Goal: Task Accomplishment & Management: Complete application form

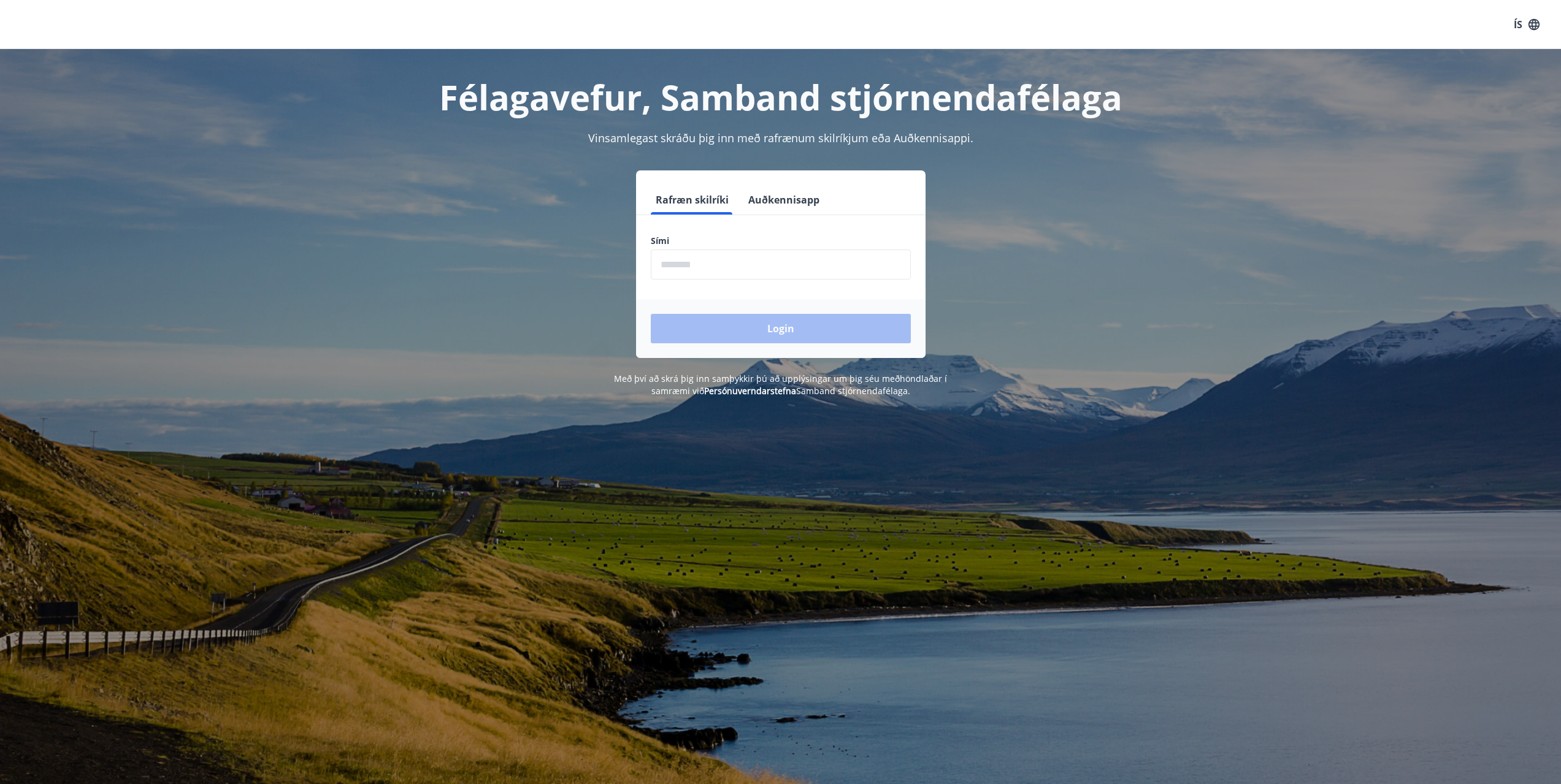
click at [732, 266] on input "phone" at bounding box center [781, 265] width 260 height 30
type input "********"
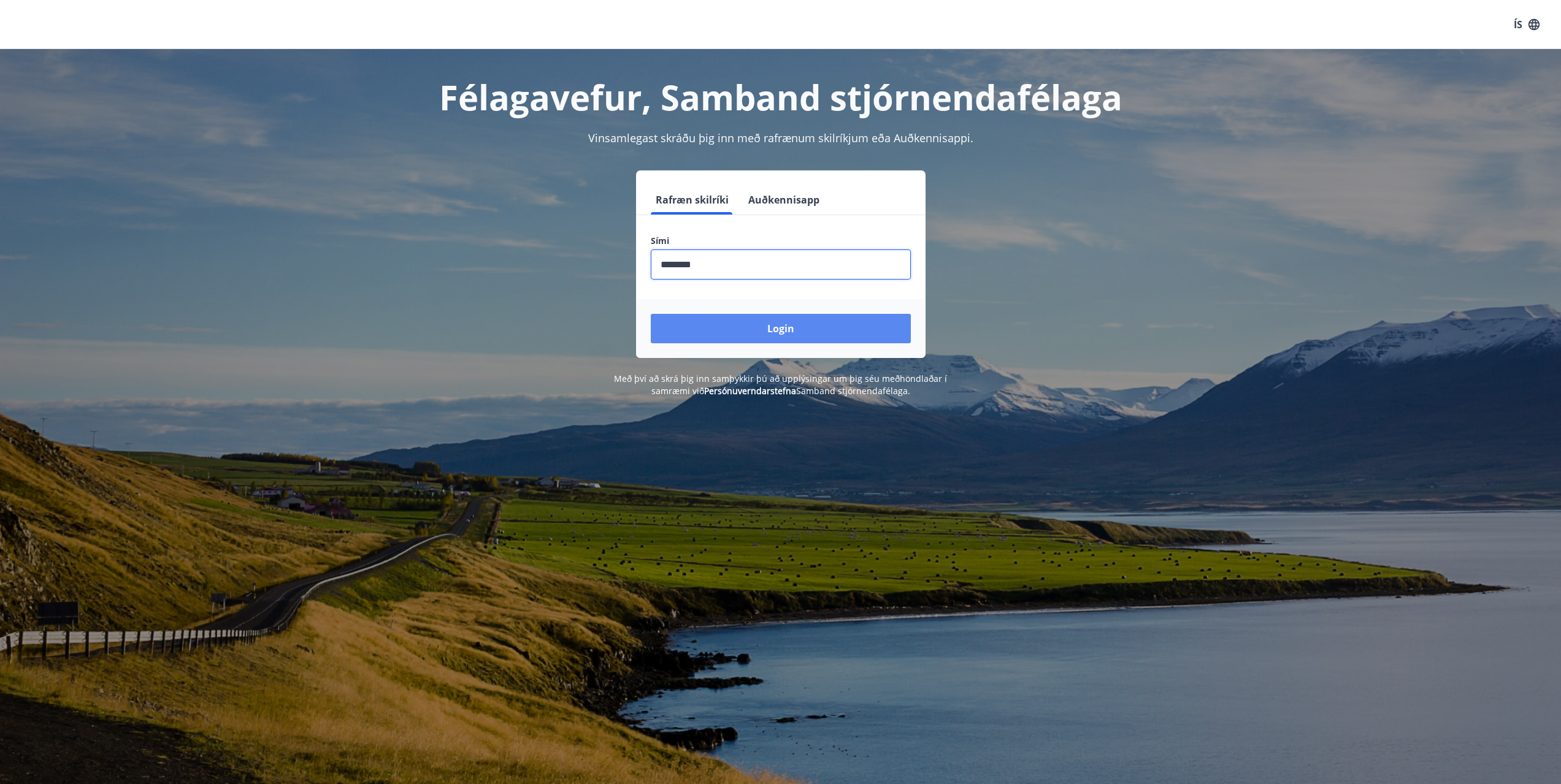
click at [757, 328] on button "Login" at bounding box center [781, 329] width 260 height 30
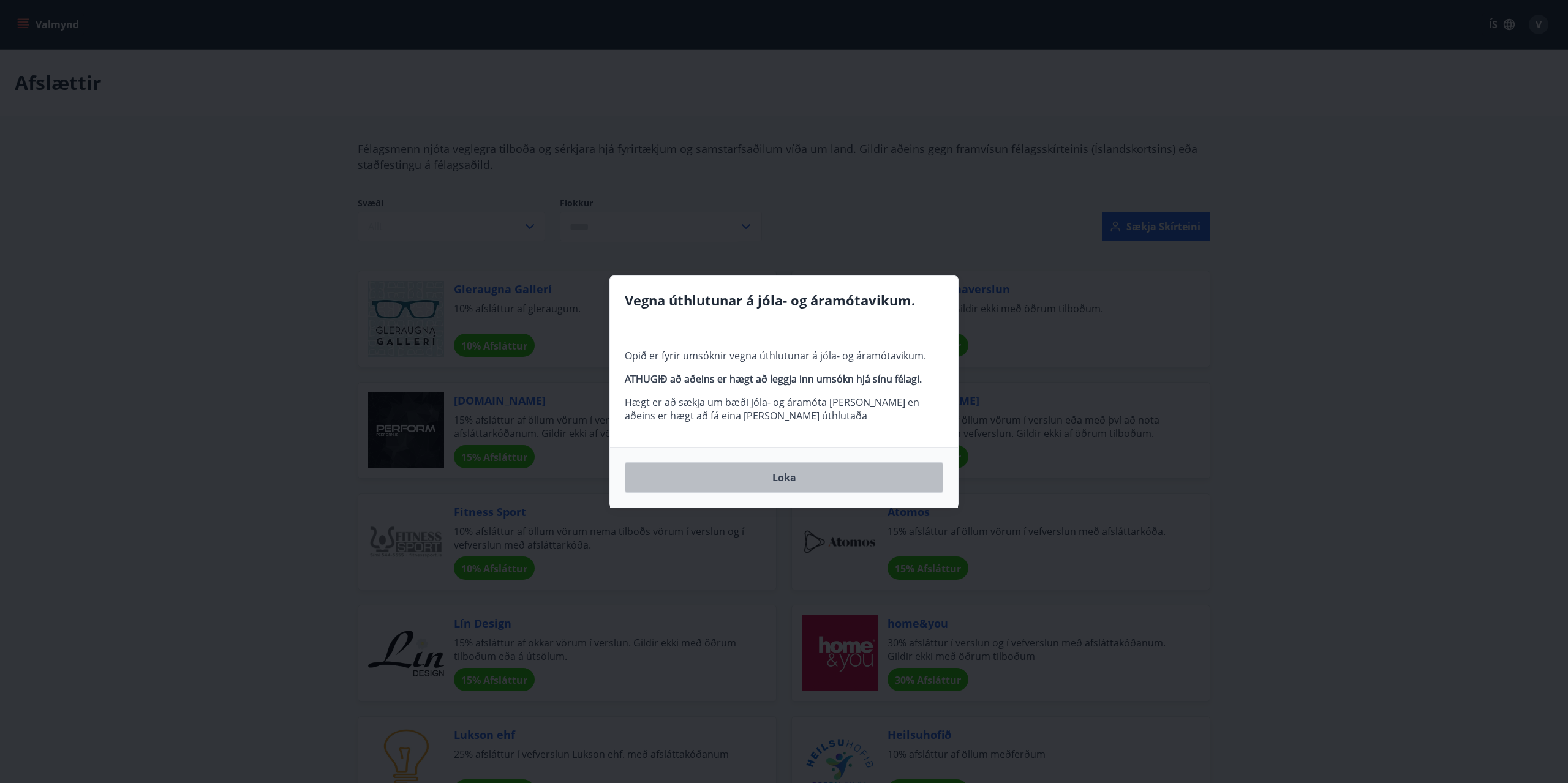
click at [781, 476] on button "Loka" at bounding box center [784, 477] width 319 height 30
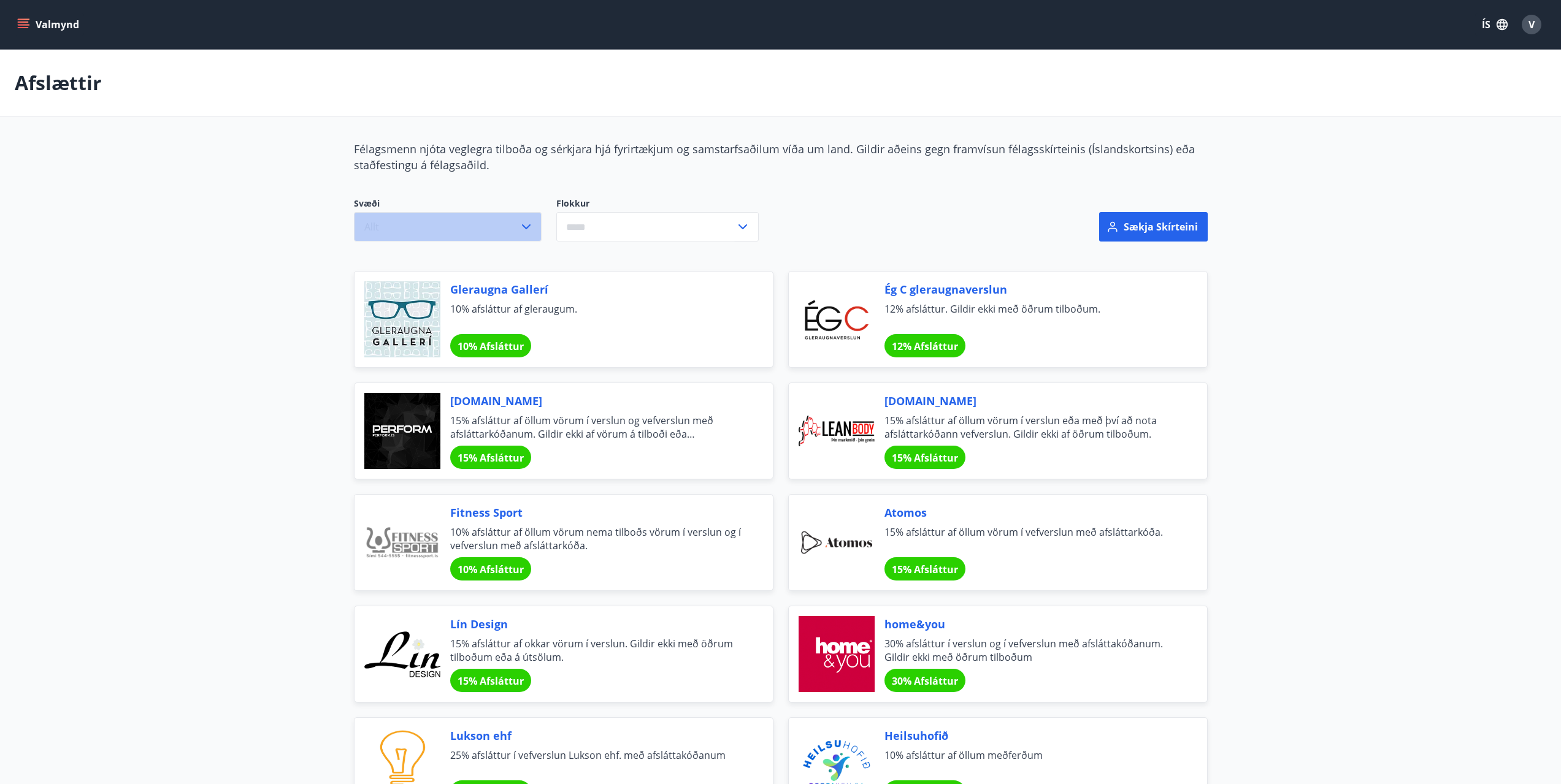
click at [528, 226] on icon "button" at bounding box center [526, 227] width 14 height 14
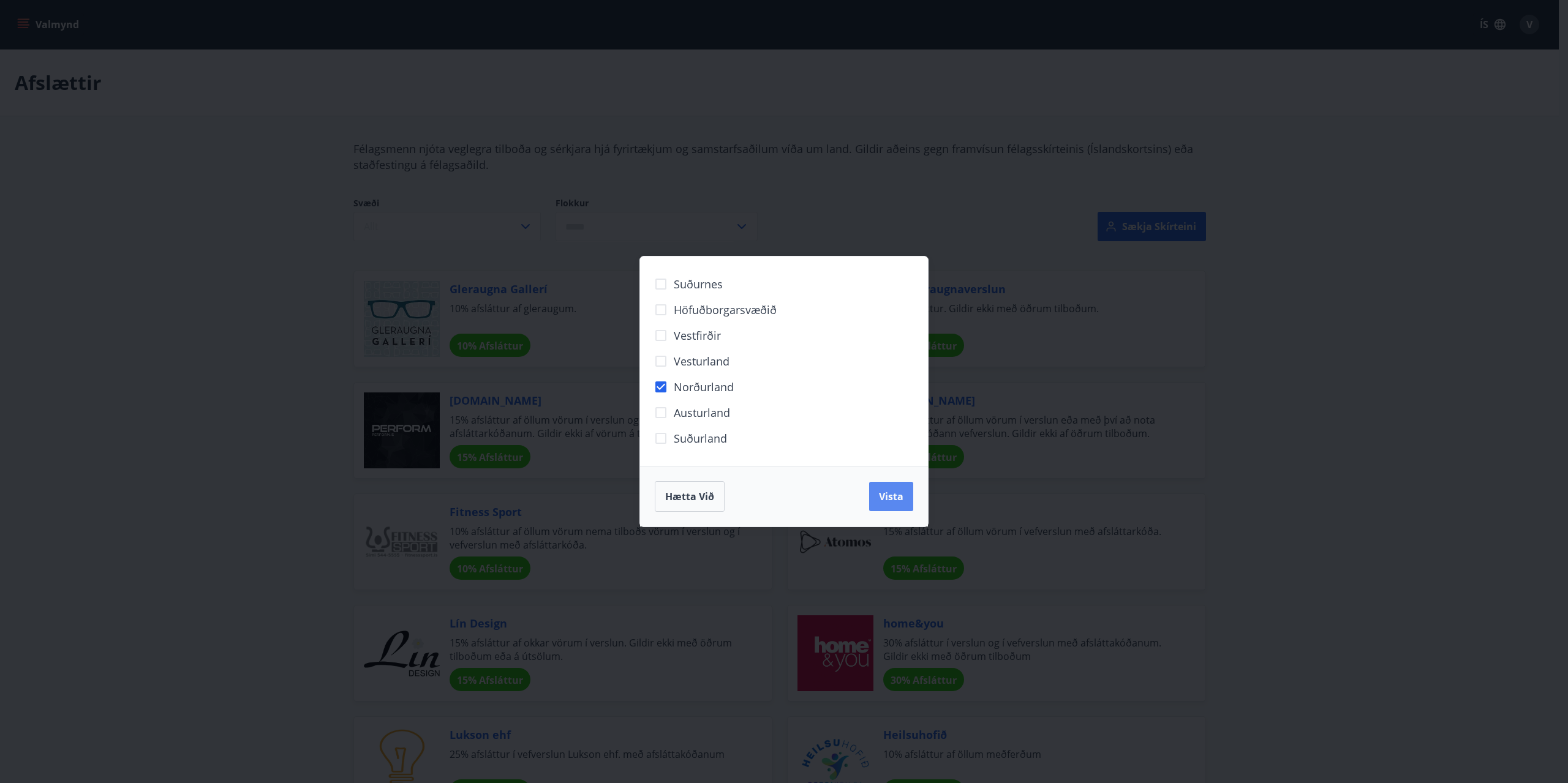
click at [885, 494] on span "Vista" at bounding box center [891, 496] width 25 height 14
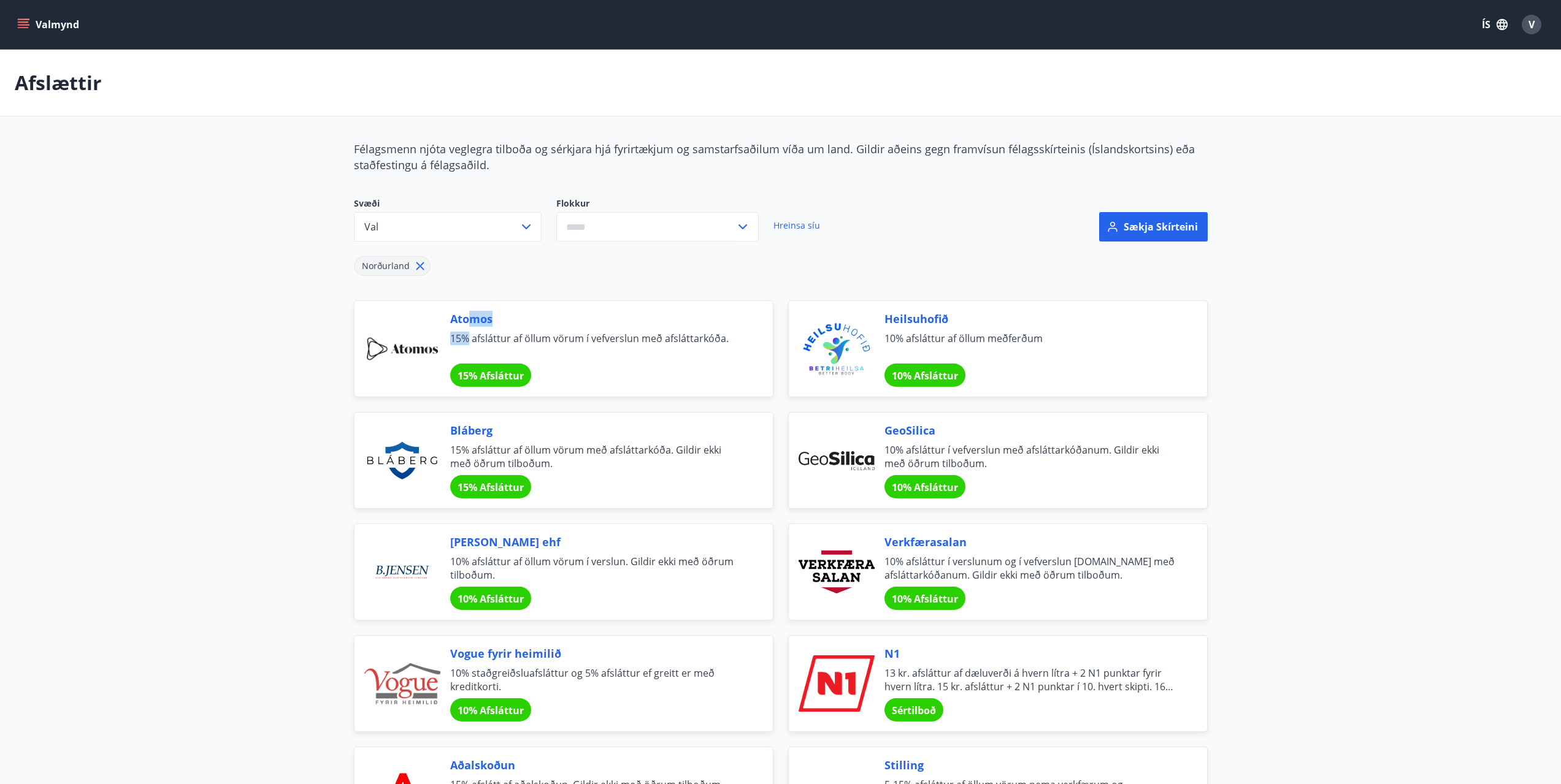
drag, startPoint x: 476, startPoint y: 319, endPoint x: 470, endPoint y: 329, distance: 11.7
click at [470, 329] on div "Atomos 15% afsláttur af öllum vörum í vefverslun með afsláttarkóða. 15% Afslátt…" at bounding box center [596, 349] width 293 height 76
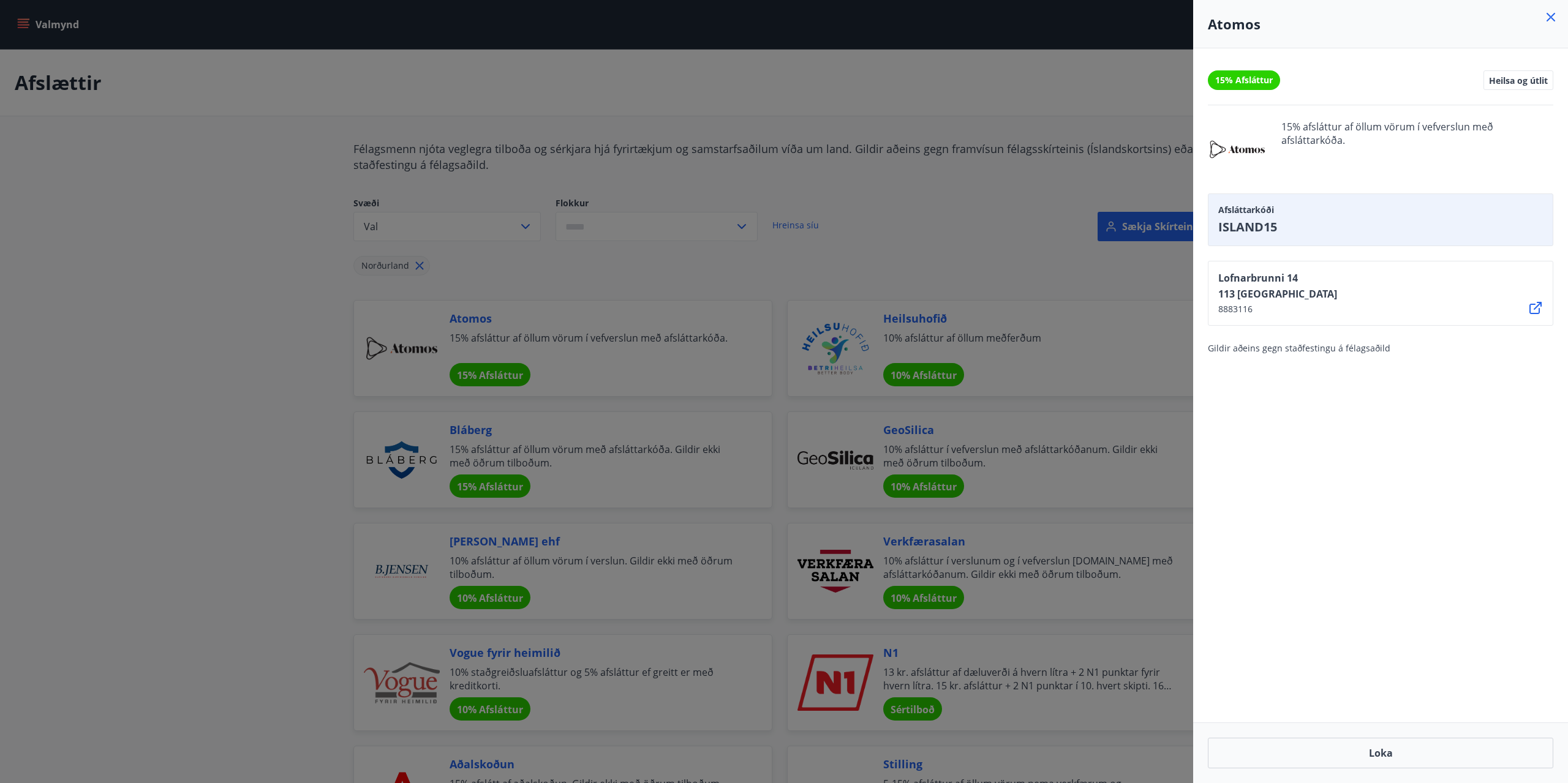
click at [825, 251] on div at bounding box center [784, 391] width 1568 height 783
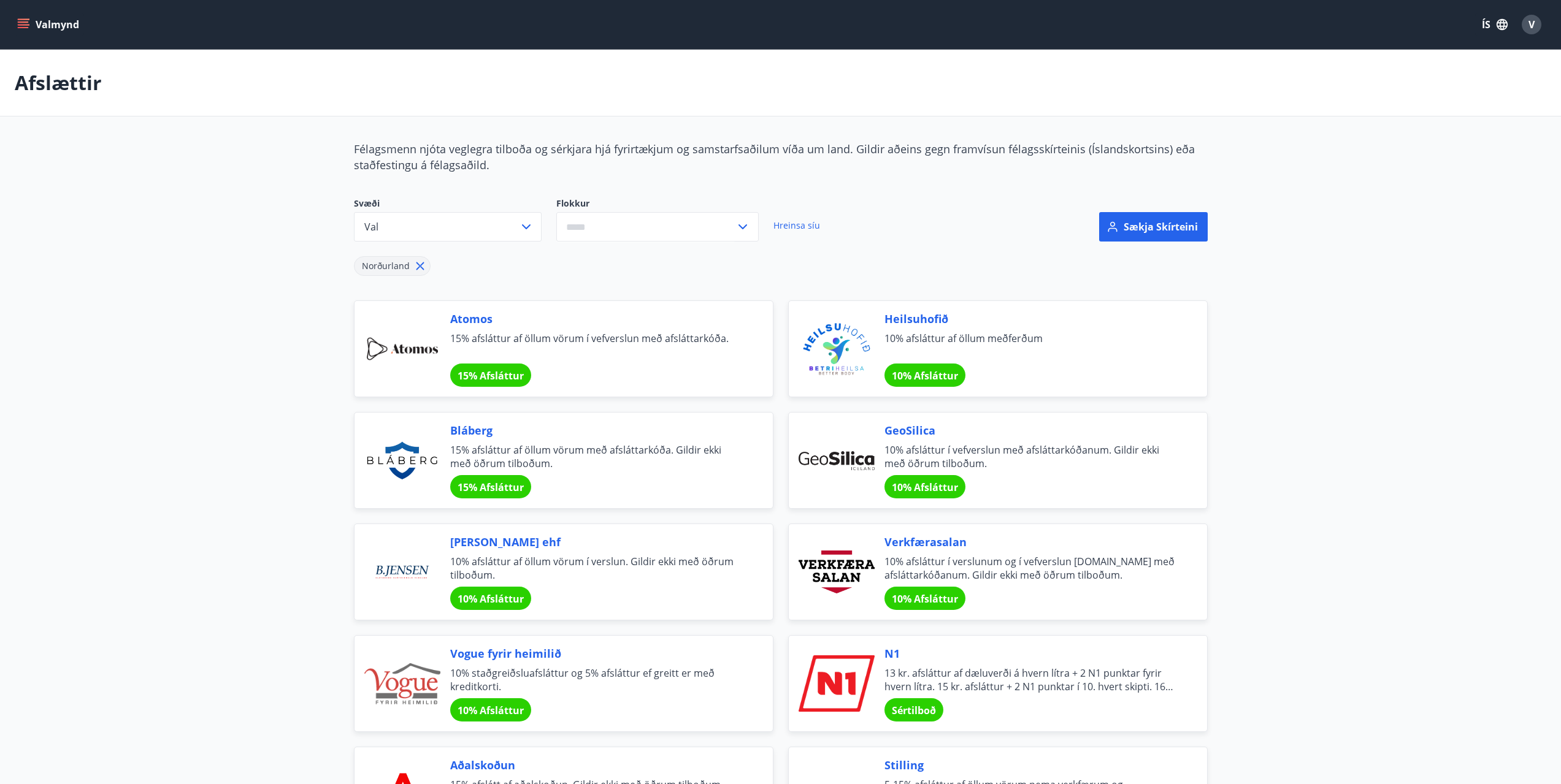
click at [417, 266] on icon at bounding box center [420, 266] width 14 height 14
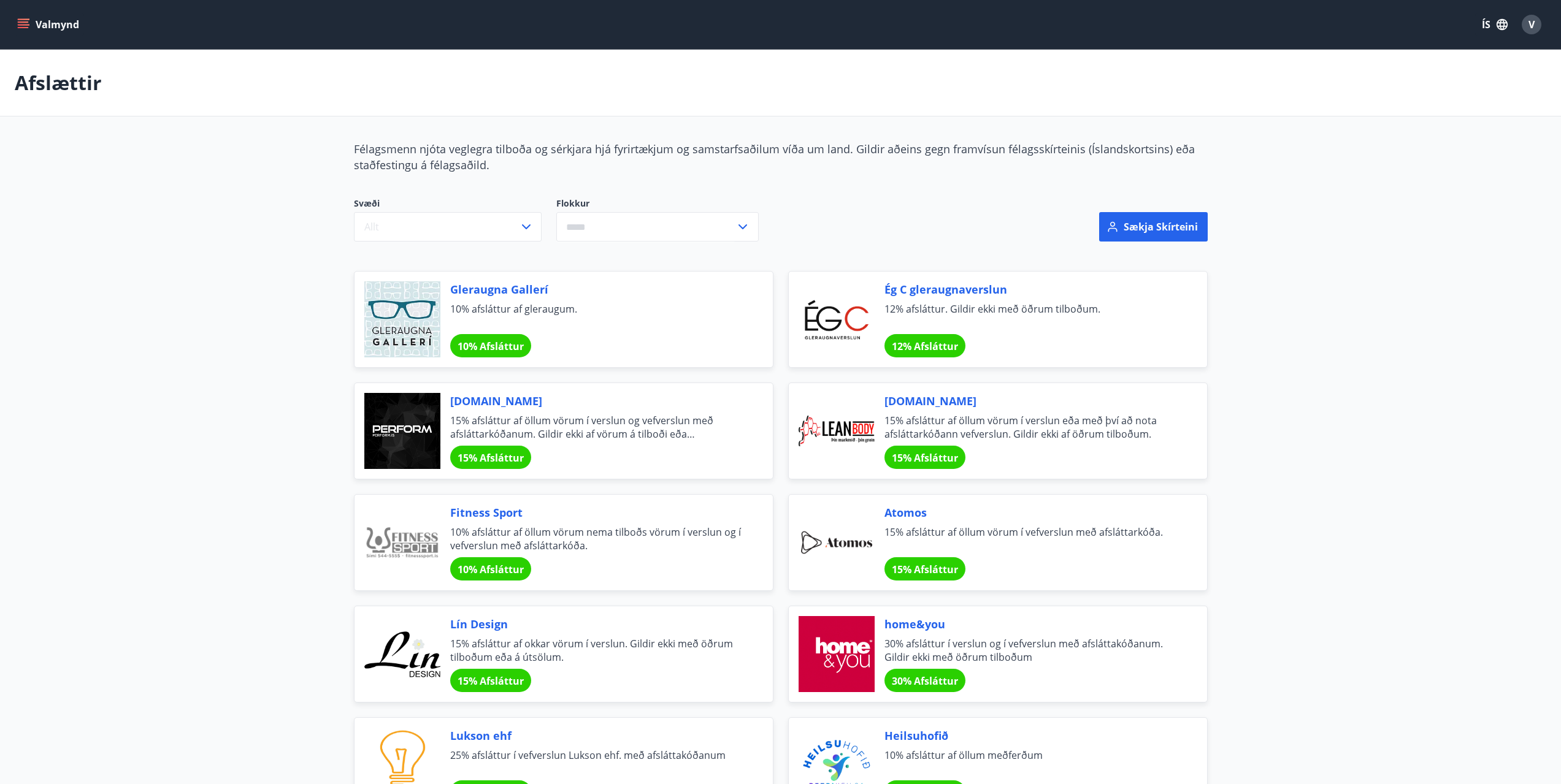
click at [933, 459] on span "15% Afsláttur" at bounding box center [925, 458] width 66 height 14
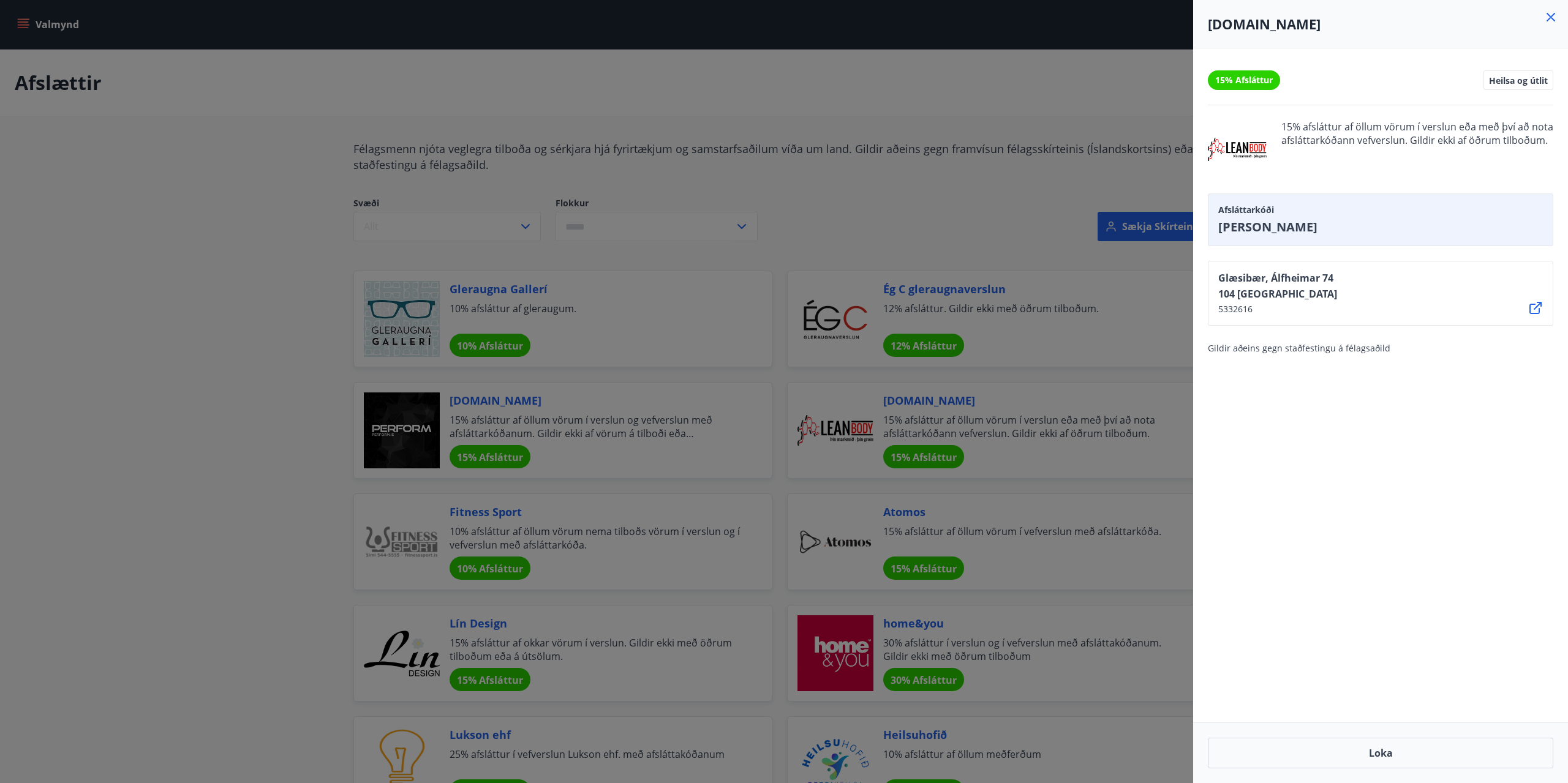
click at [1038, 429] on div at bounding box center [784, 391] width 1568 height 783
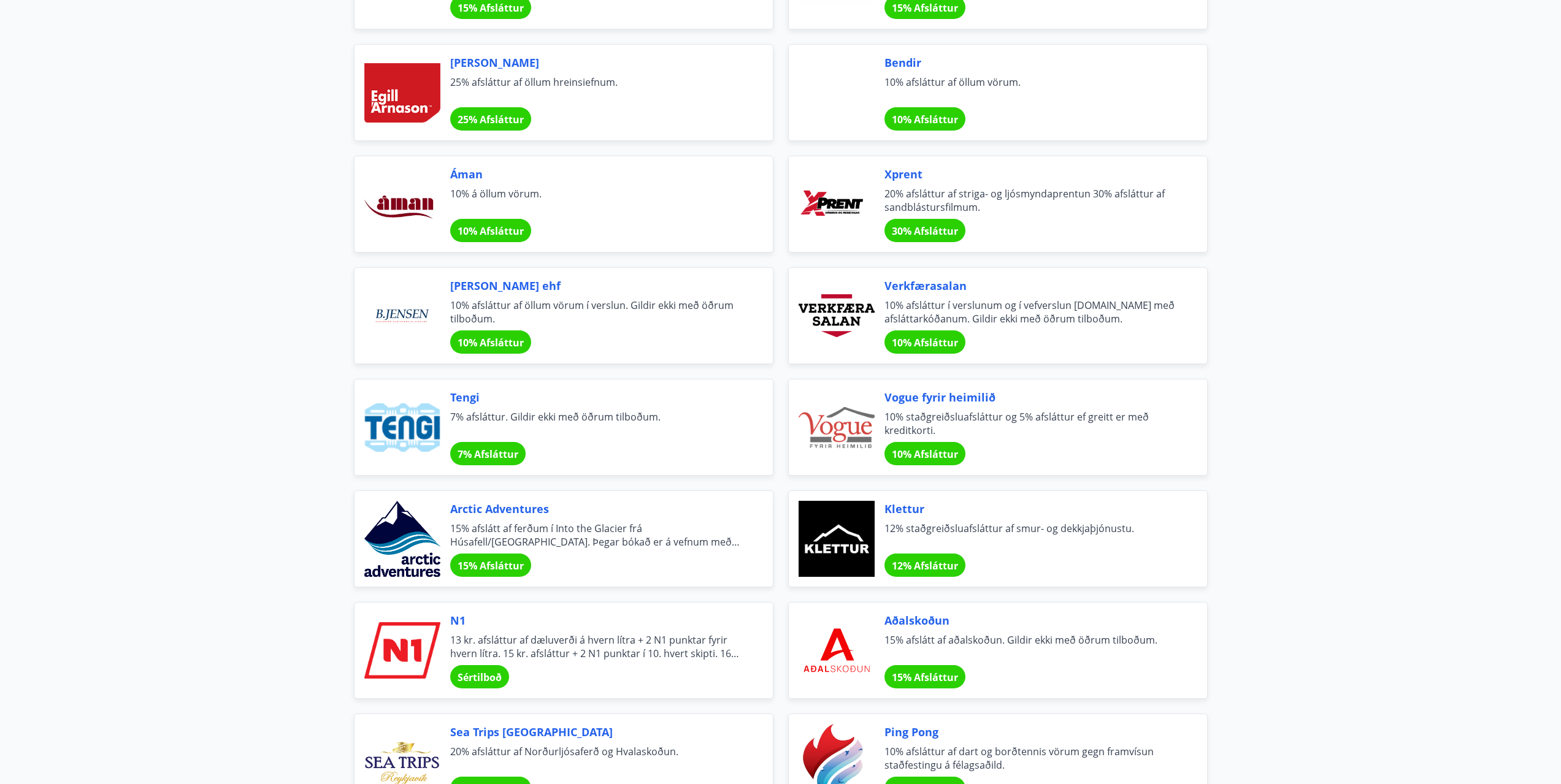
scroll to position [2023, 0]
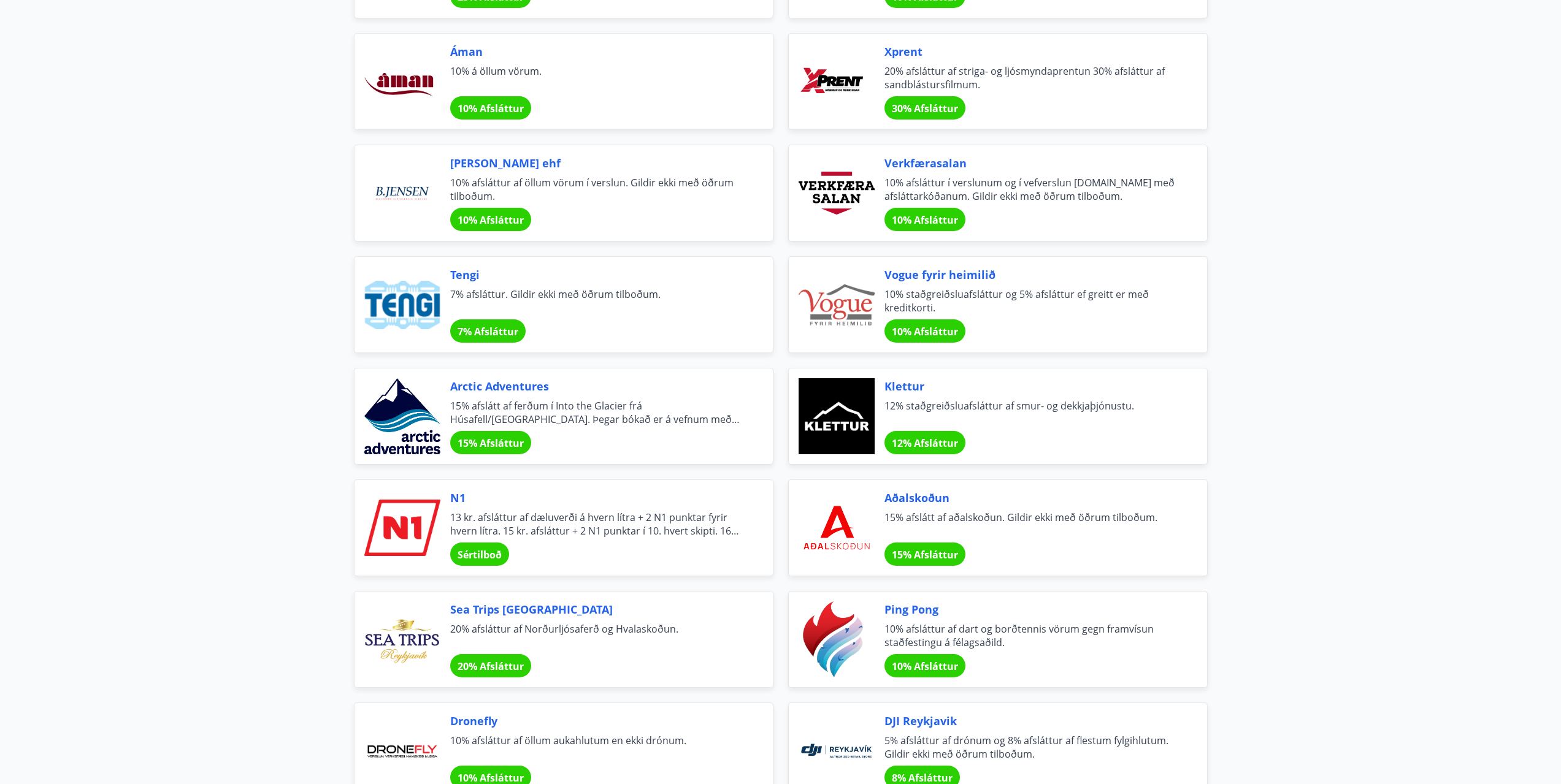
click at [484, 555] on span "Sértilboð" at bounding box center [479, 554] width 44 height 14
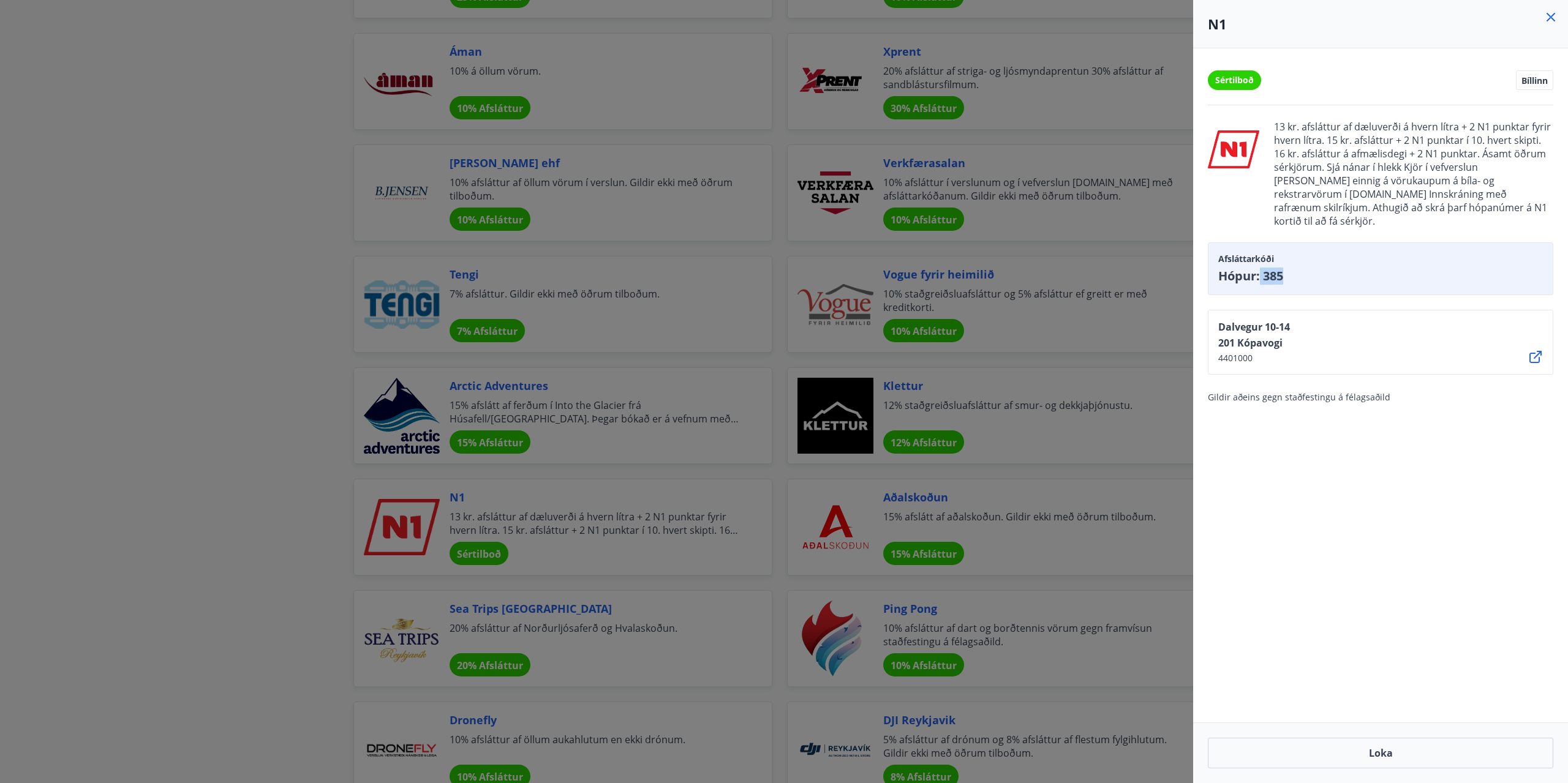
drag, startPoint x: 1260, startPoint y: 263, endPoint x: 1283, endPoint y: 260, distance: 23.2
click at [1283, 268] on span "Hópur: 385" at bounding box center [1380, 276] width 324 height 18
click at [1276, 268] on span "Hópur: 385" at bounding box center [1380, 276] width 324 height 18
drag, startPoint x: 1264, startPoint y: 263, endPoint x: 1283, endPoint y: 260, distance: 19.2
click at [1283, 268] on span "Hópur: 385" at bounding box center [1380, 276] width 324 height 18
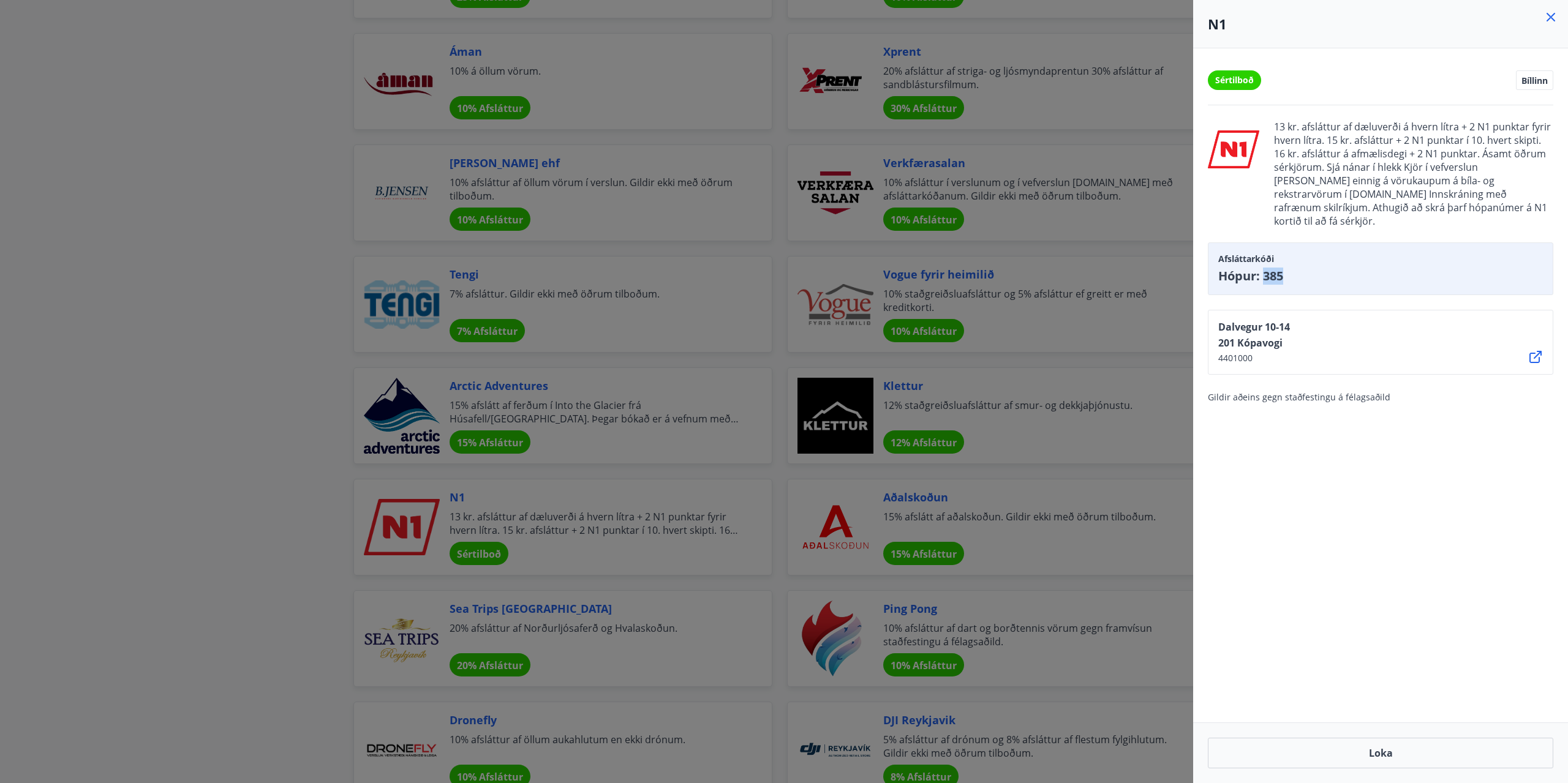
copy span "385"
click at [166, 489] on div at bounding box center [784, 391] width 1568 height 783
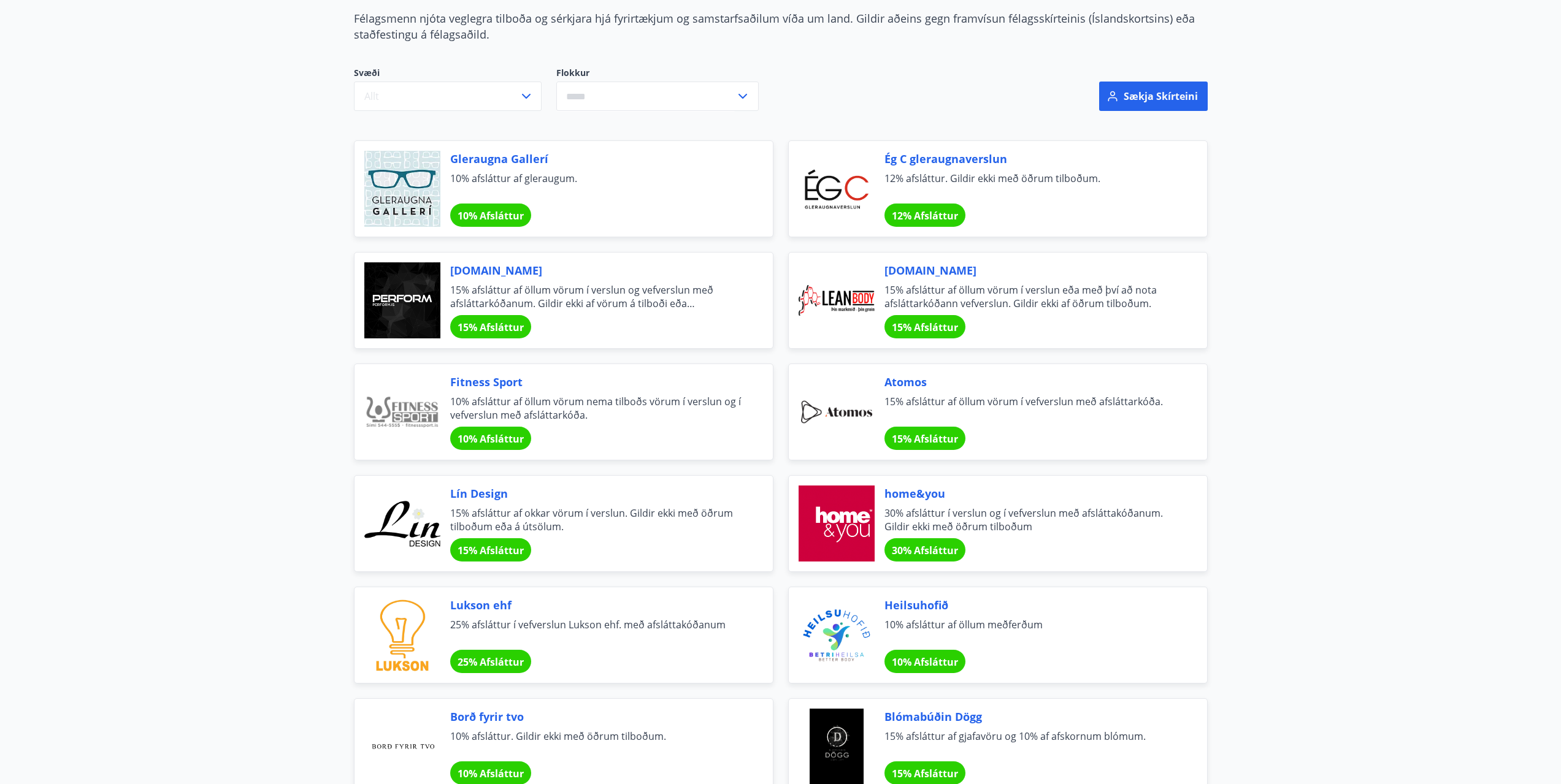
scroll to position [0, 0]
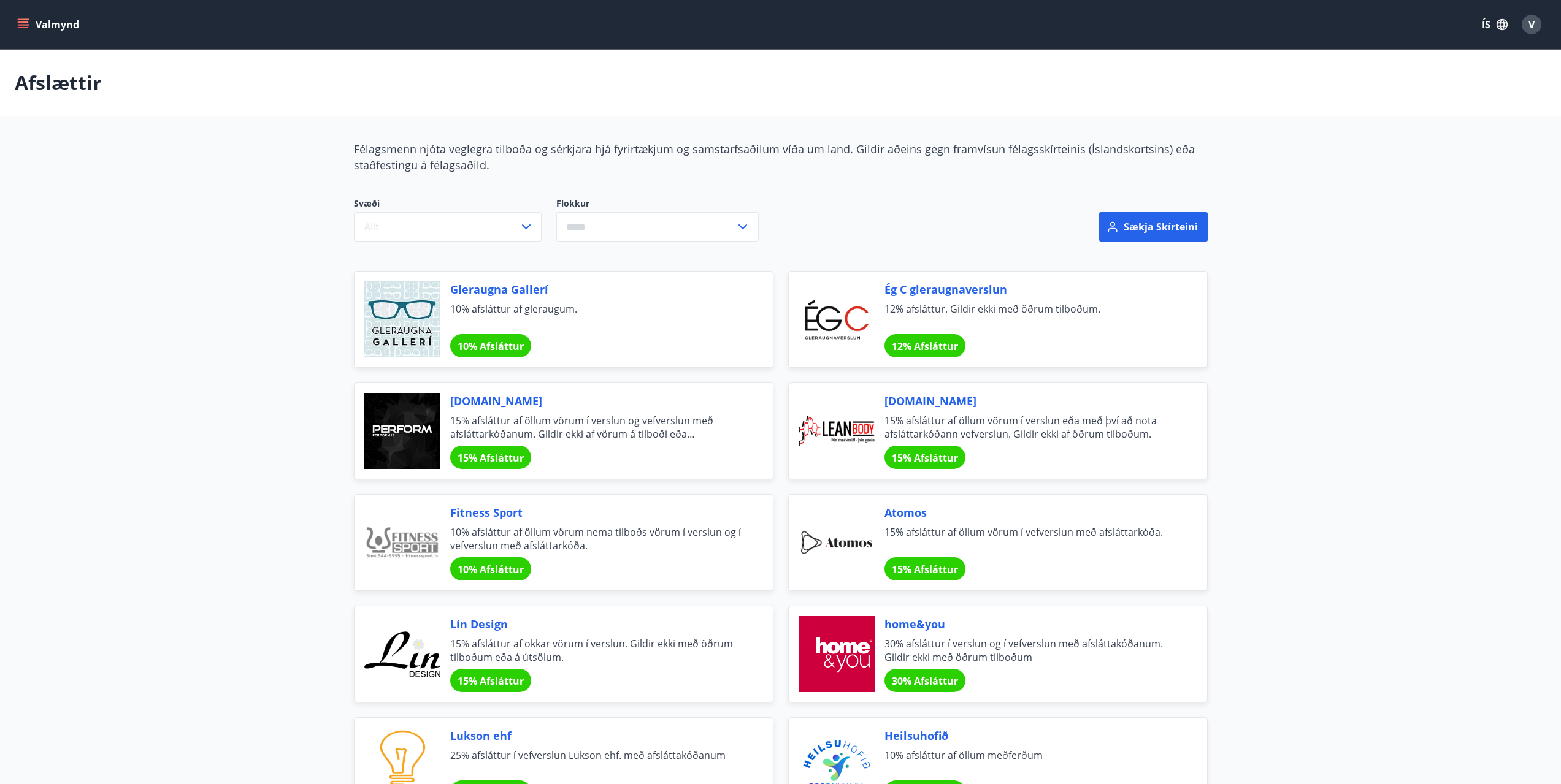
click at [35, 22] on button "Valmynd" at bounding box center [49, 25] width 69 height 22
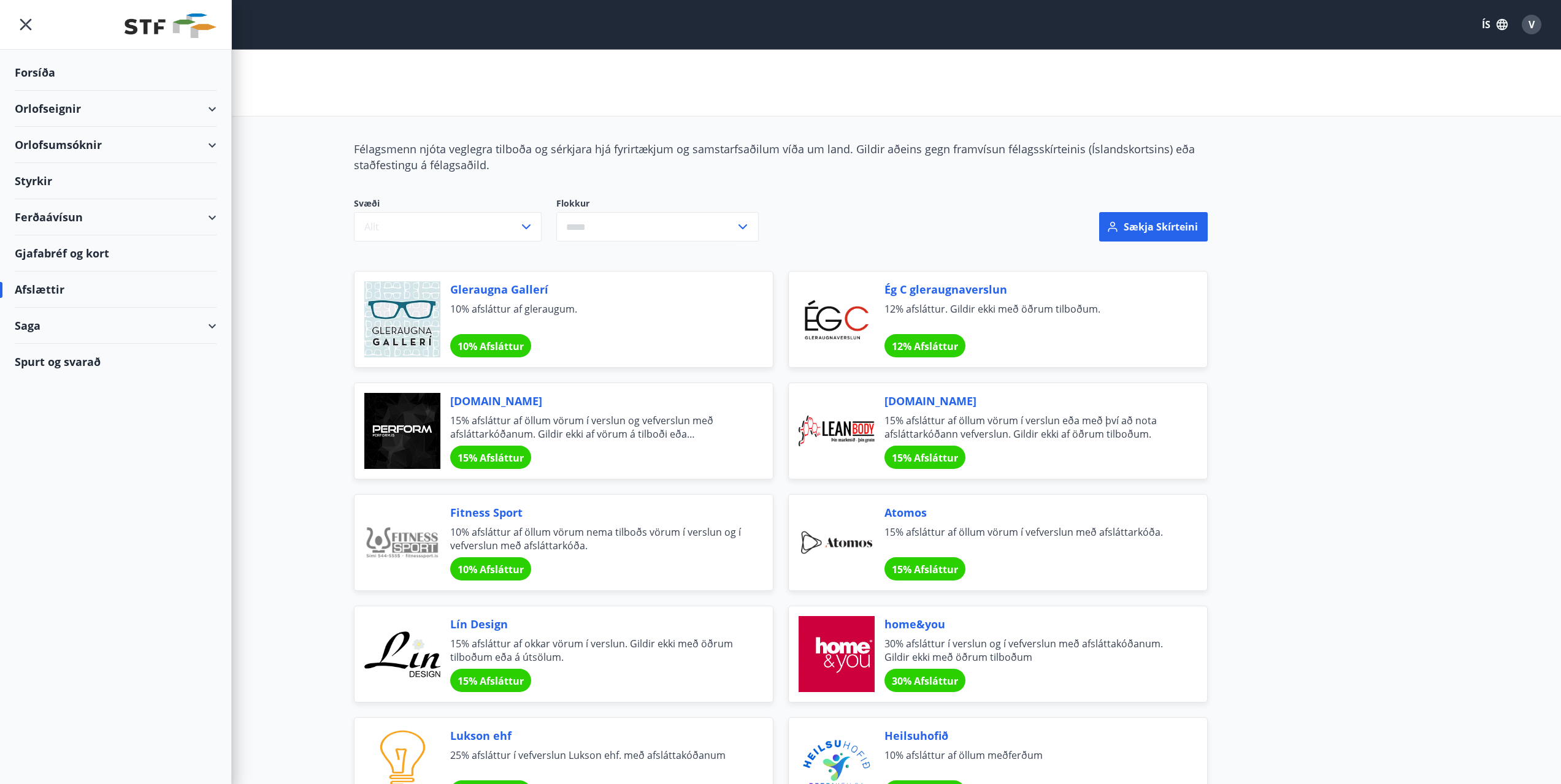
click at [46, 247] on div "Gjafabréf og kort" at bounding box center [115, 253] width 202 height 36
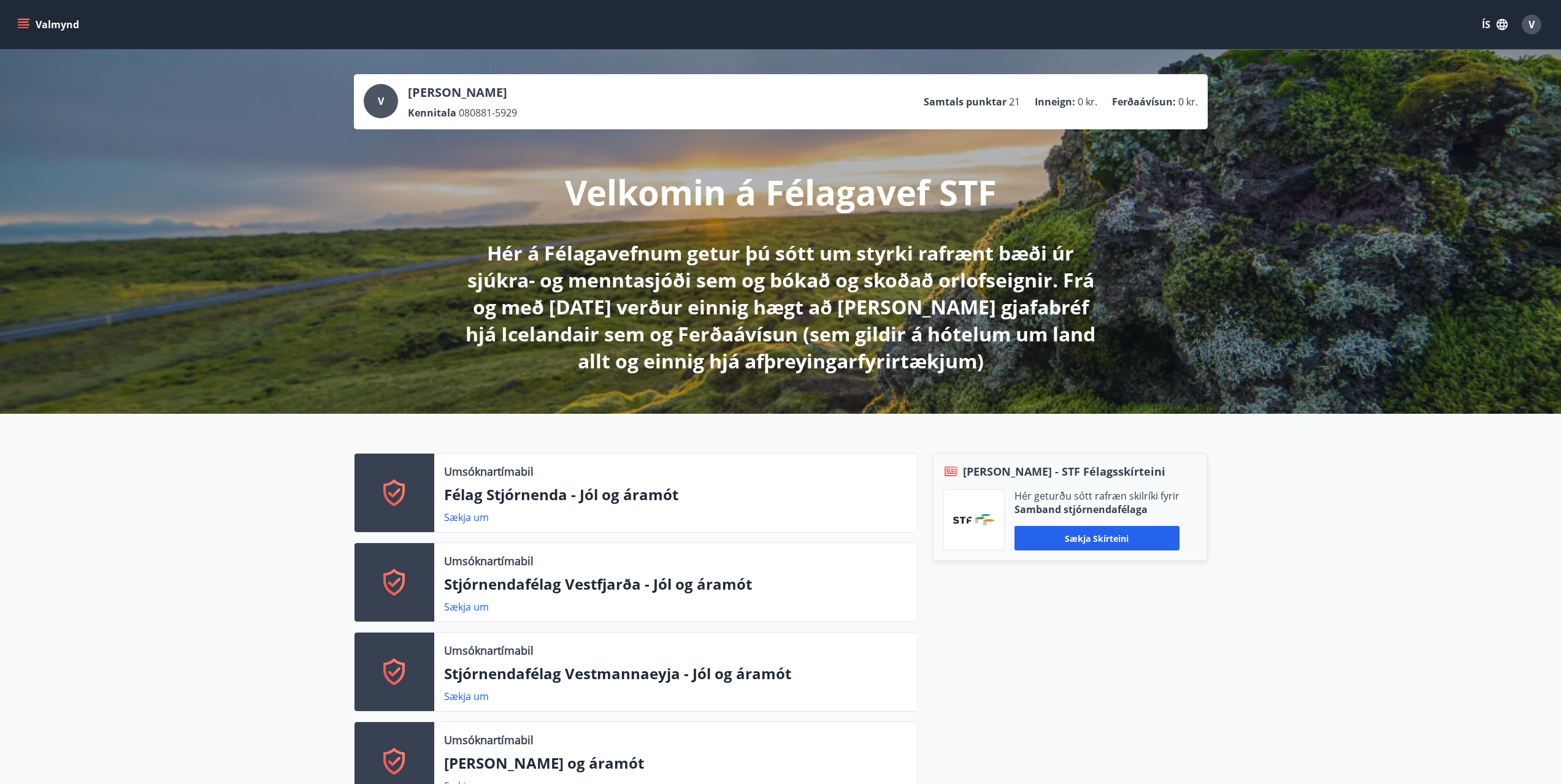
click at [38, 23] on button "Valmynd" at bounding box center [49, 25] width 69 height 22
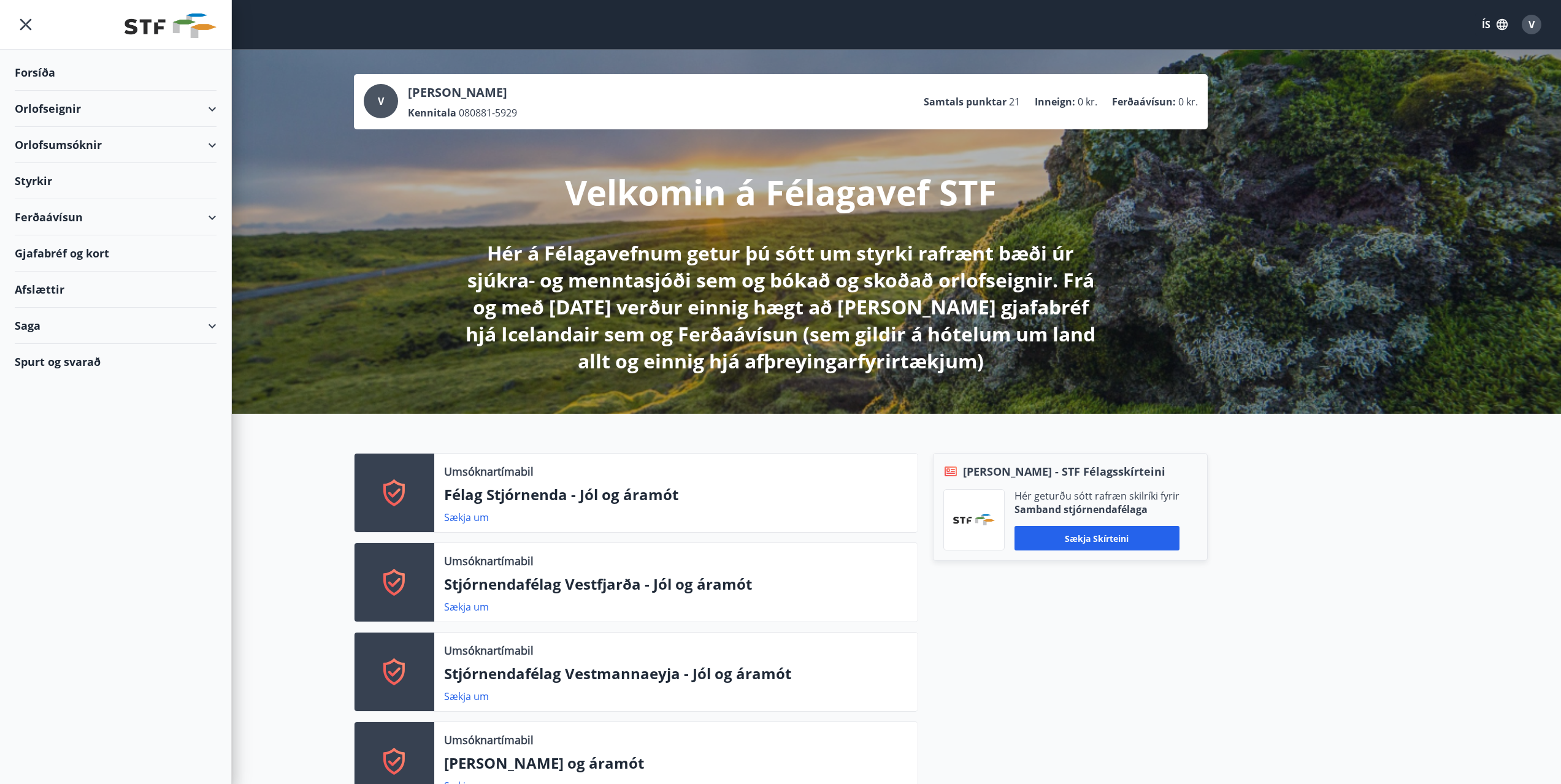
click at [208, 329] on div "Saga" at bounding box center [115, 325] width 202 height 36
click at [72, 490] on div "Styrkjasaga" at bounding box center [116, 486] width 182 height 26
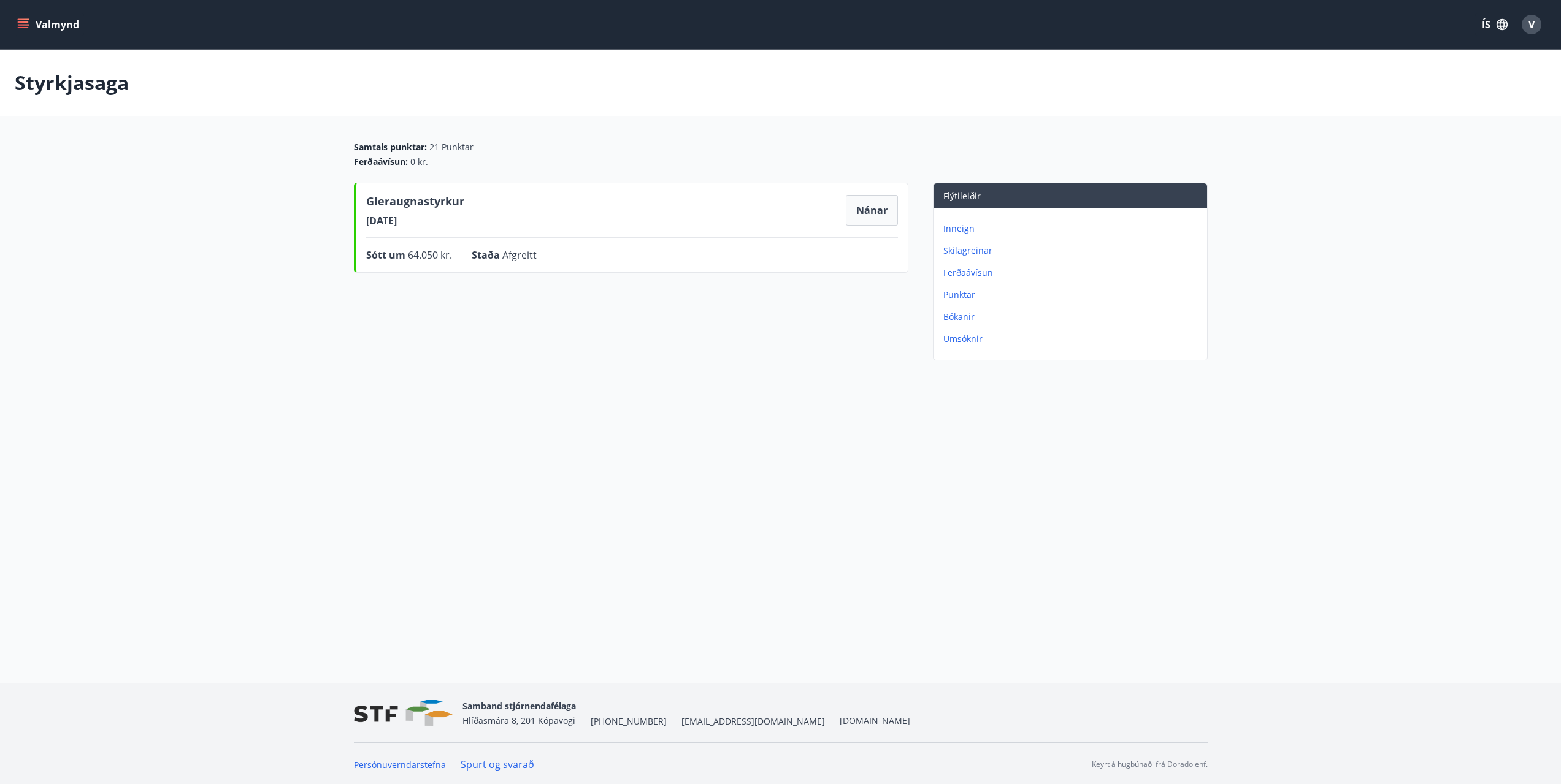
click at [967, 292] on p "Punktar" at bounding box center [1073, 294] width 259 height 12
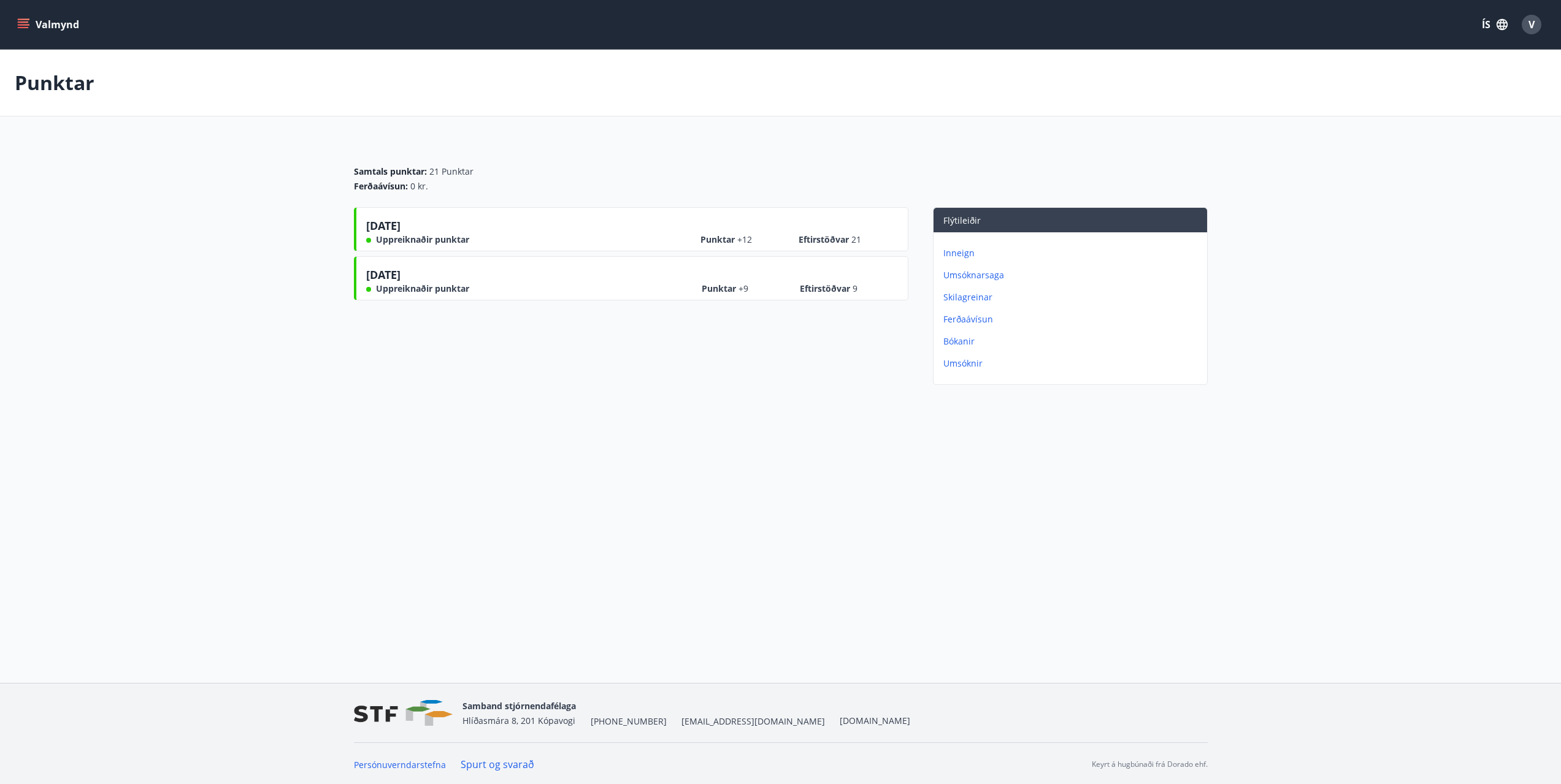
scroll to position [2, 0]
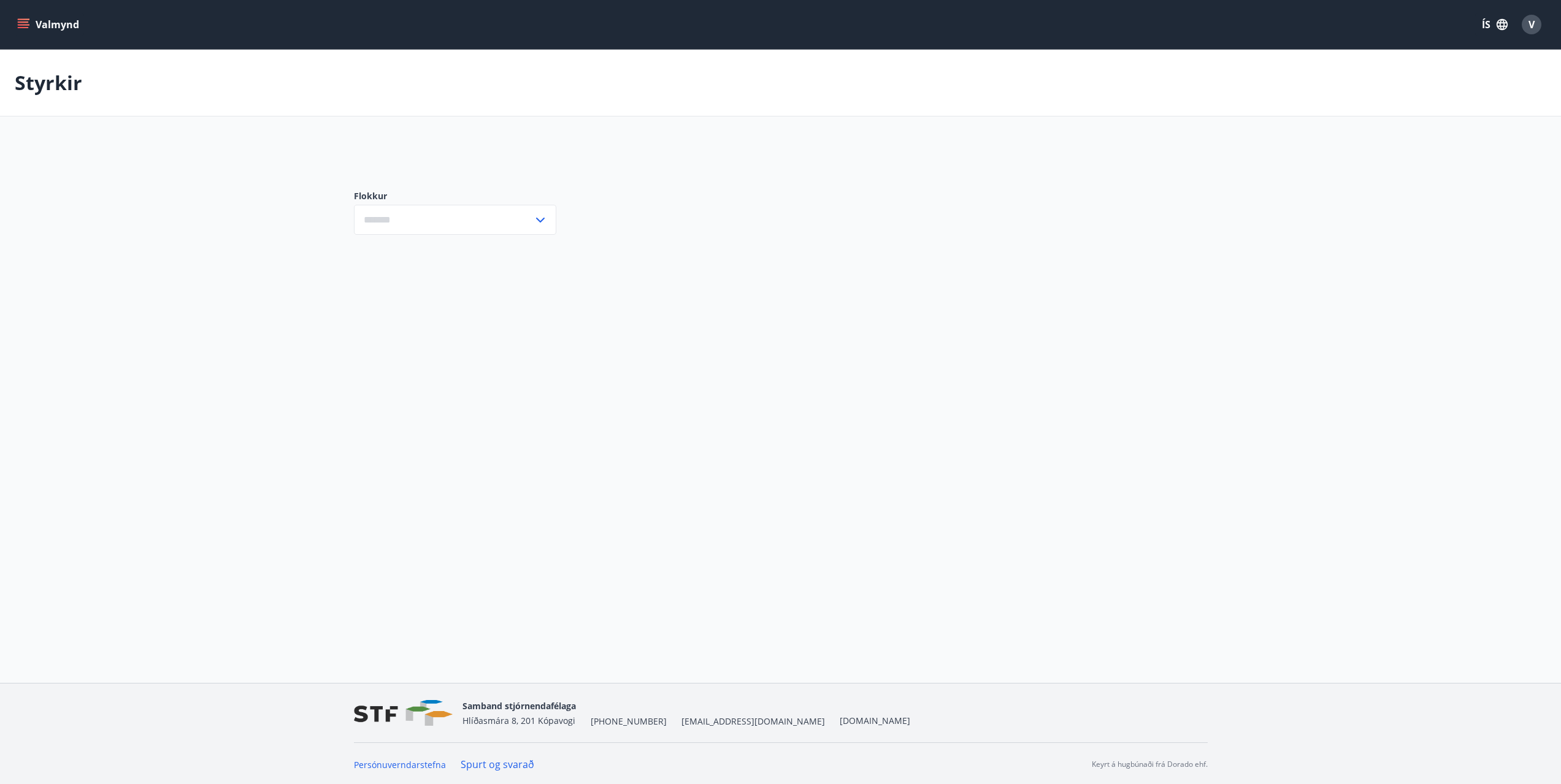
type input "***"
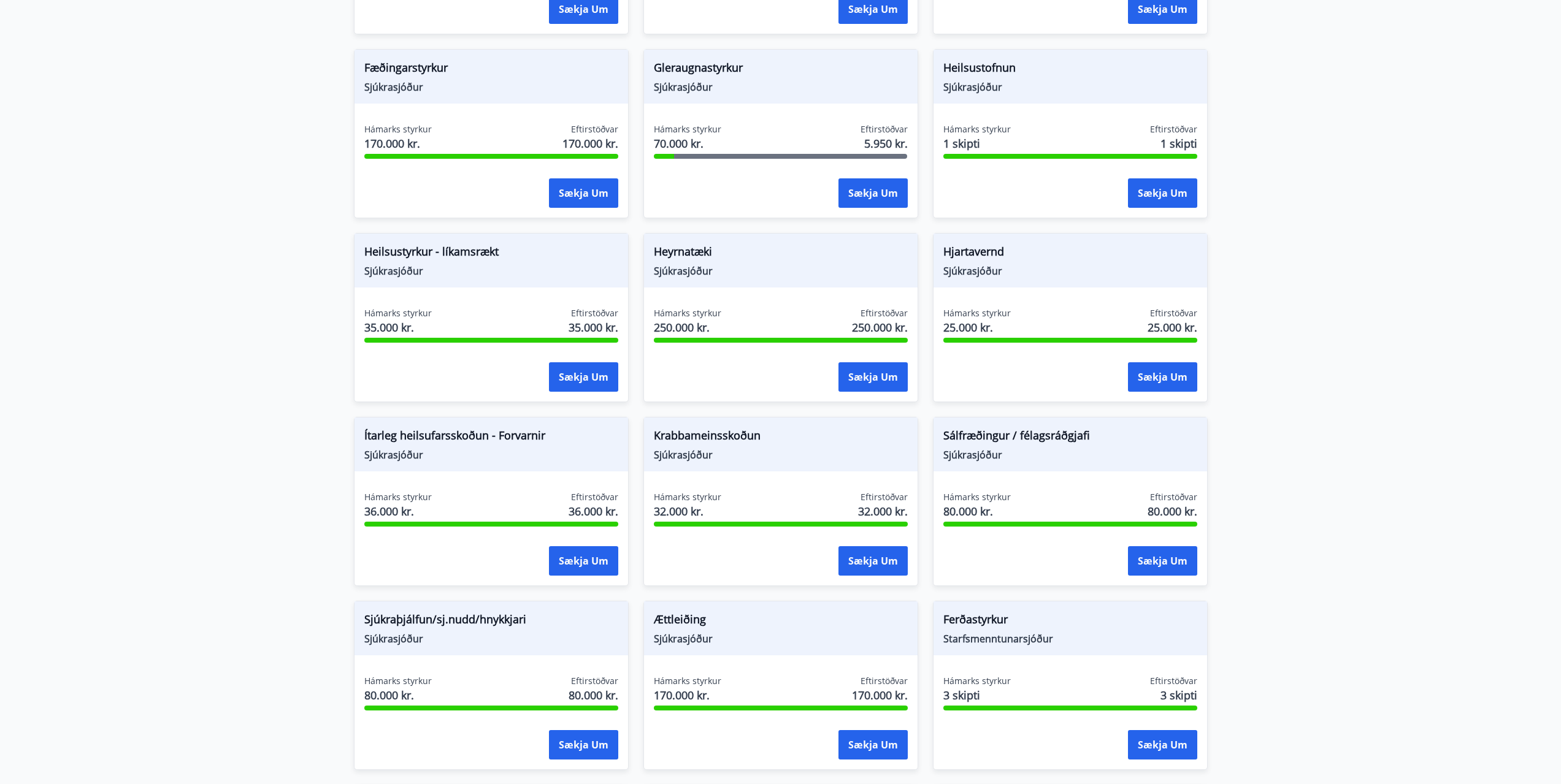
scroll to position [490, 0]
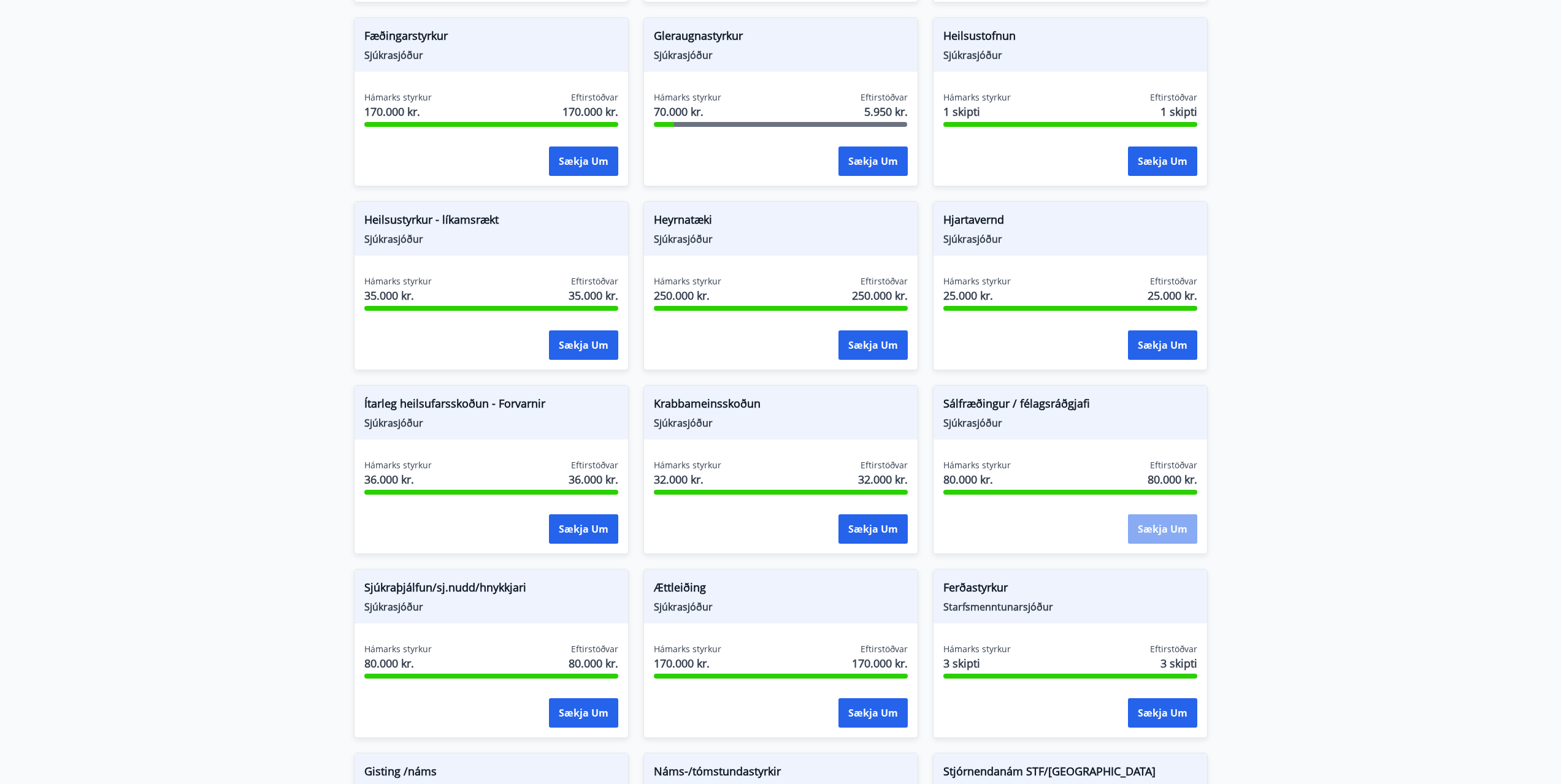
click at [1164, 532] on button "Sækja um" at bounding box center [1163, 529] width 69 height 30
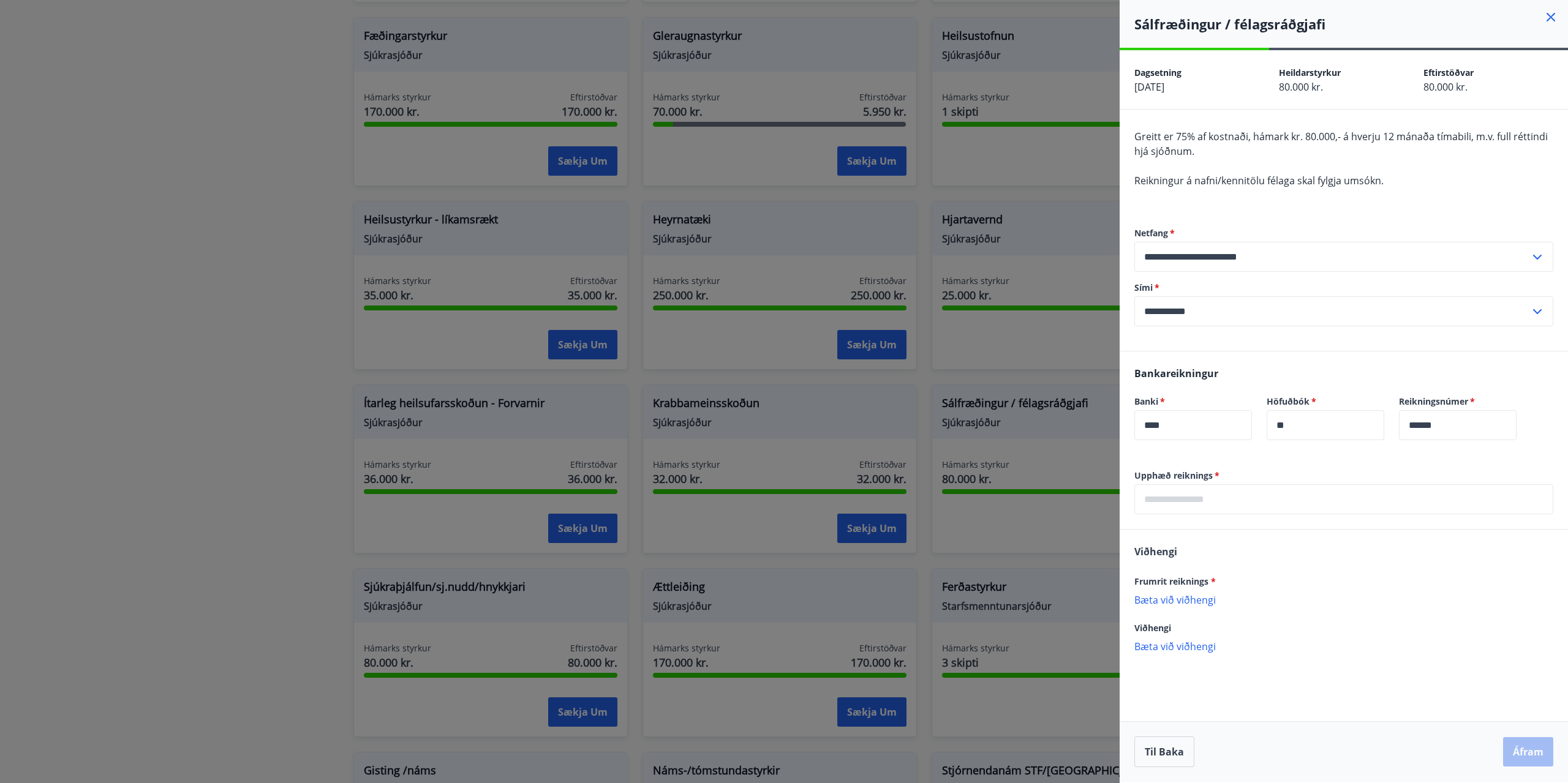
click at [287, 372] on div at bounding box center [784, 391] width 1568 height 783
